Goal: Find specific page/section: Find specific page/section

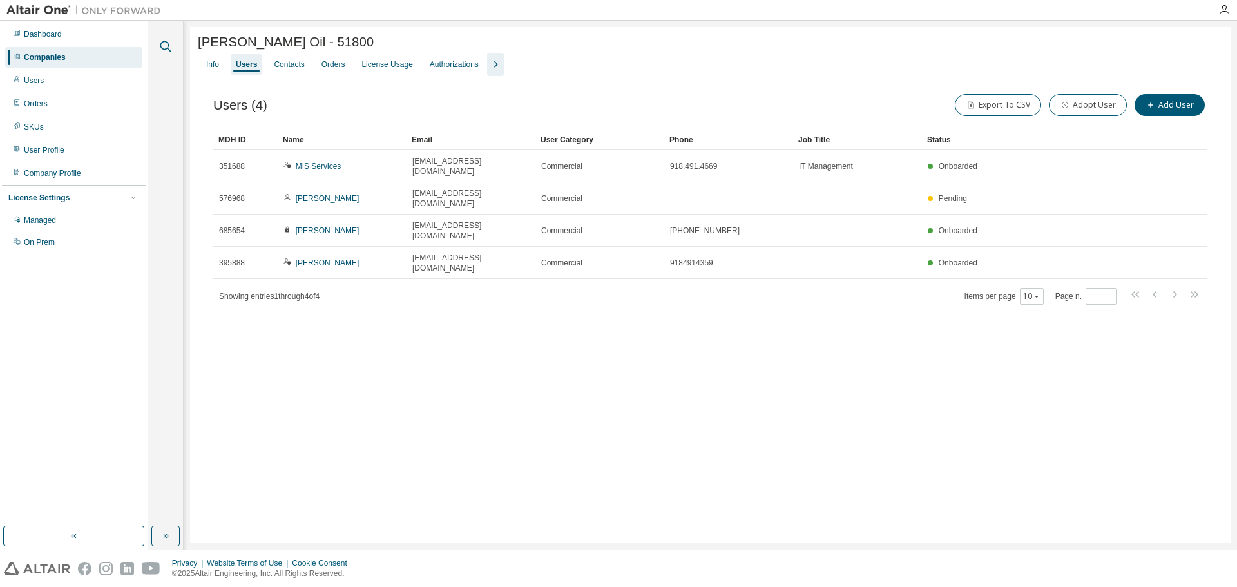
click at [169, 41] on icon "button" at bounding box center [165, 46] width 15 height 15
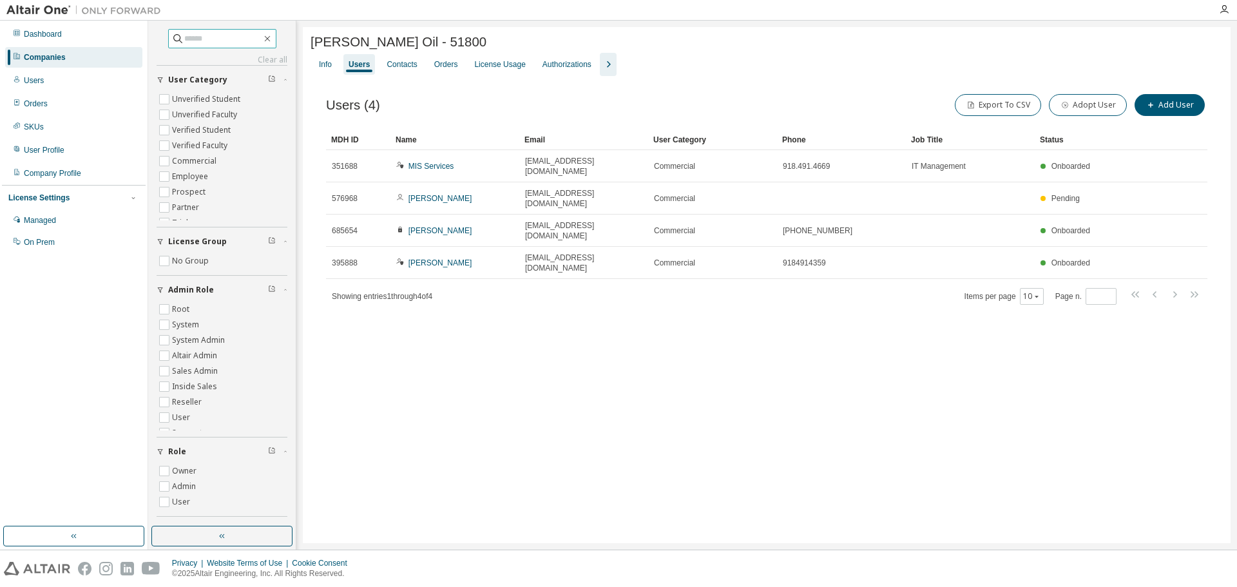
click at [186, 42] on input "text" at bounding box center [222, 38] width 77 height 13
type input "******"
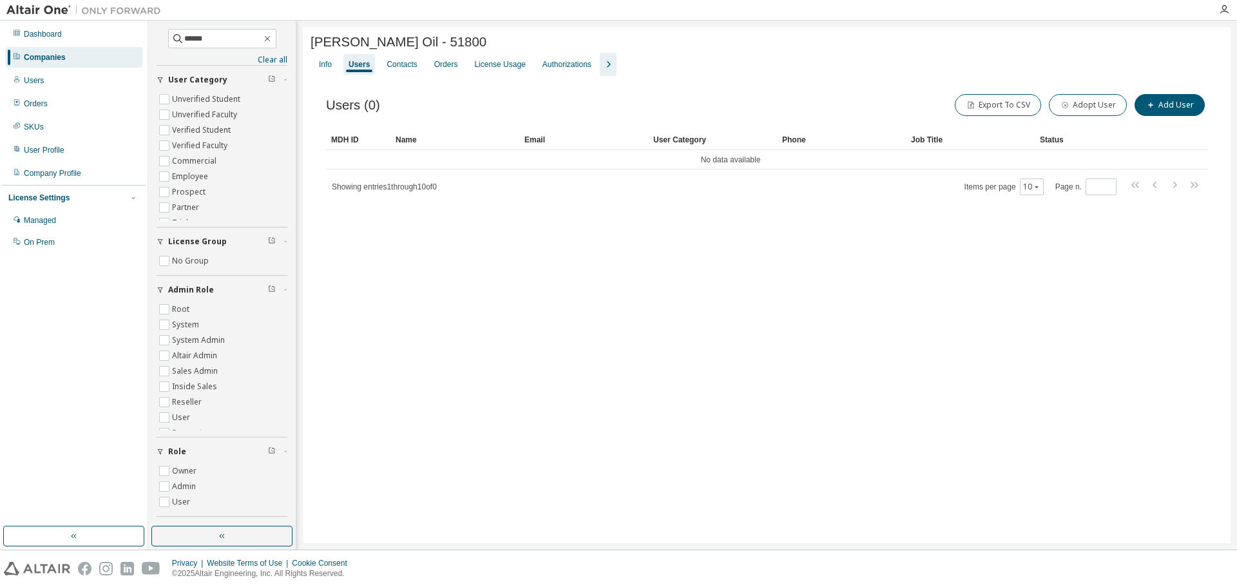
click at [48, 51] on div "Companies" at bounding box center [73, 57] width 137 height 21
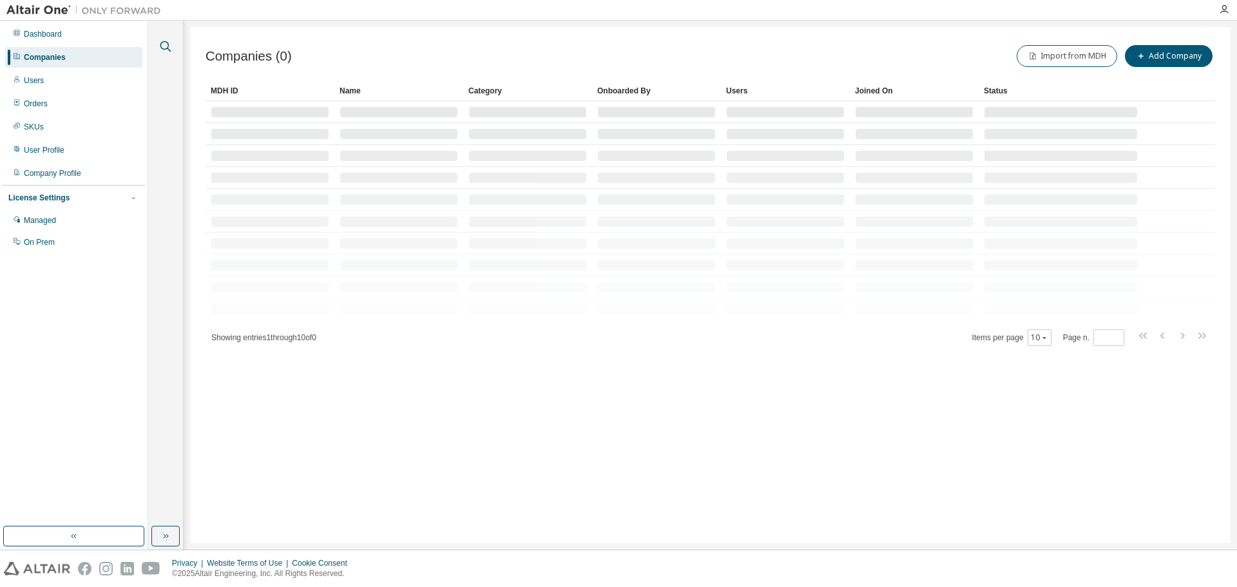
click at [166, 45] on icon "button" at bounding box center [165, 46] width 15 height 15
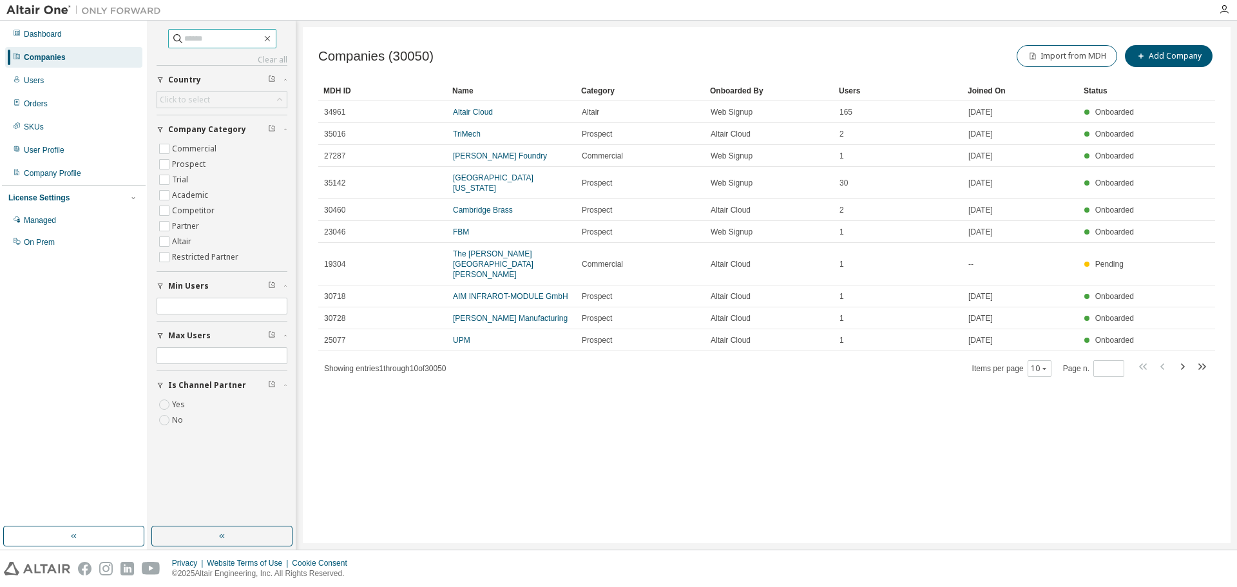
drag, startPoint x: 190, startPoint y: 43, endPoint x: 206, endPoint y: 36, distance: 17.6
click at [202, 37] on input "text" at bounding box center [222, 38] width 77 height 13
type input "******"
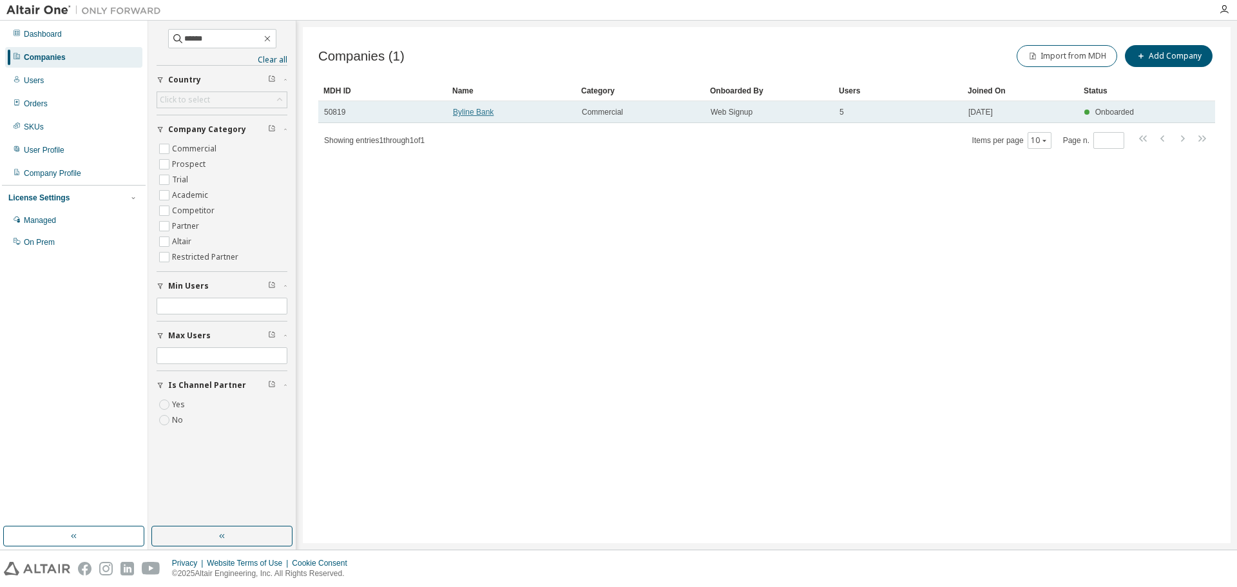
click at [482, 112] on link "Byline Bank" at bounding box center [473, 112] width 41 height 9
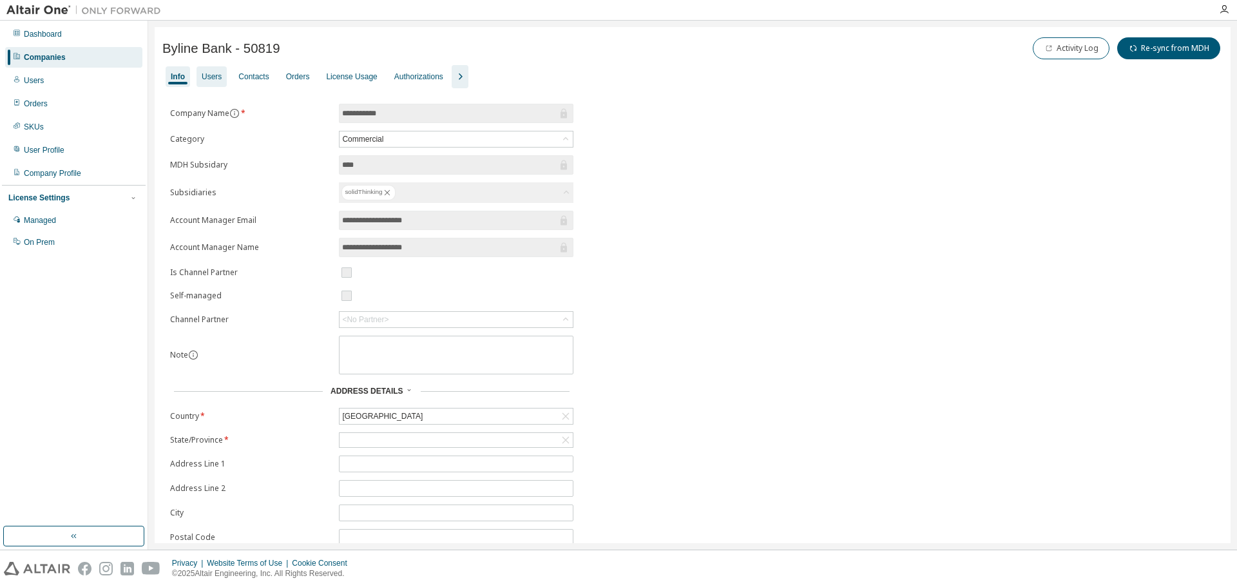
click at [220, 81] on div "Users" at bounding box center [212, 77] width 20 height 10
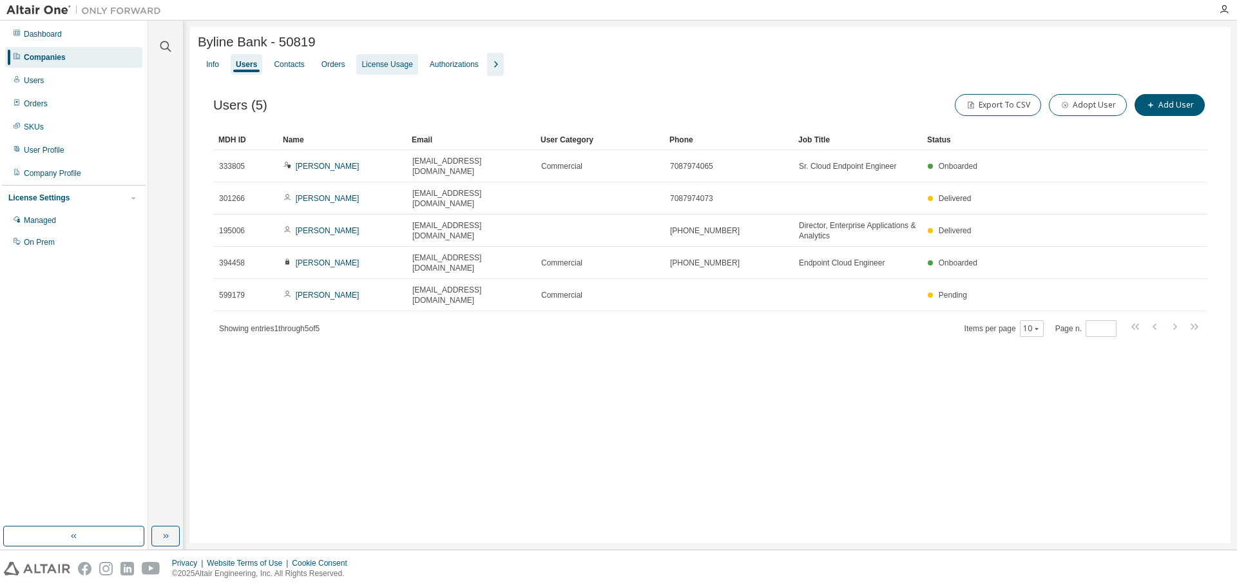
click at [398, 60] on div "License Usage" at bounding box center [386, 64] width 61 height 21
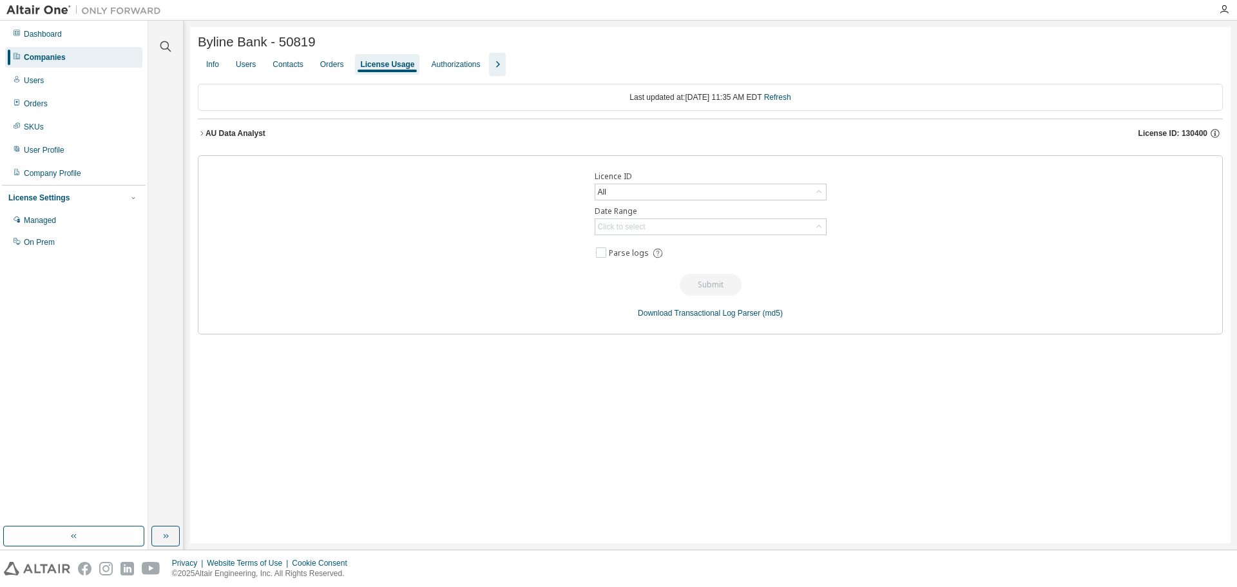
click at [230, 139] on div "AU Data Analyst" at bounding box center [236, 133] width 60 height 10
